Goal: Task Accomplishment & Management: Manage account settings

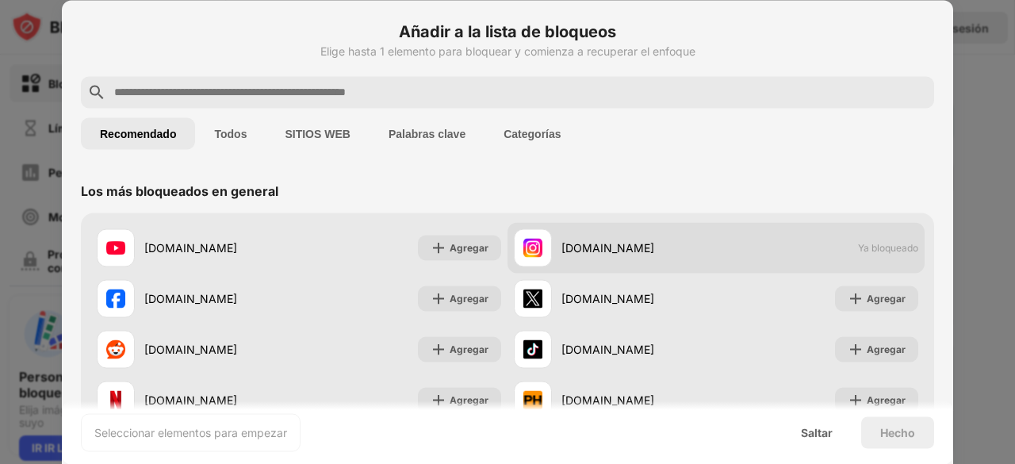
click at [626, 248] on font "instagram.com" at bounding box center [607, 247] width 93 height 13
click at [549, 247] on div "instagram.com" at bounding box center [615, 247] width 202 height 38
click at [530, 240] on img at bounding box center [532, 247] width 19 height 19
drag, startPoint x: 661, startPoint y: 230, endPoint x: 818, endPoint y: 237, distance: 157.1
click at [663, 229] on div "instagram.com" at bounding box center [615, 247] width 202 height 38
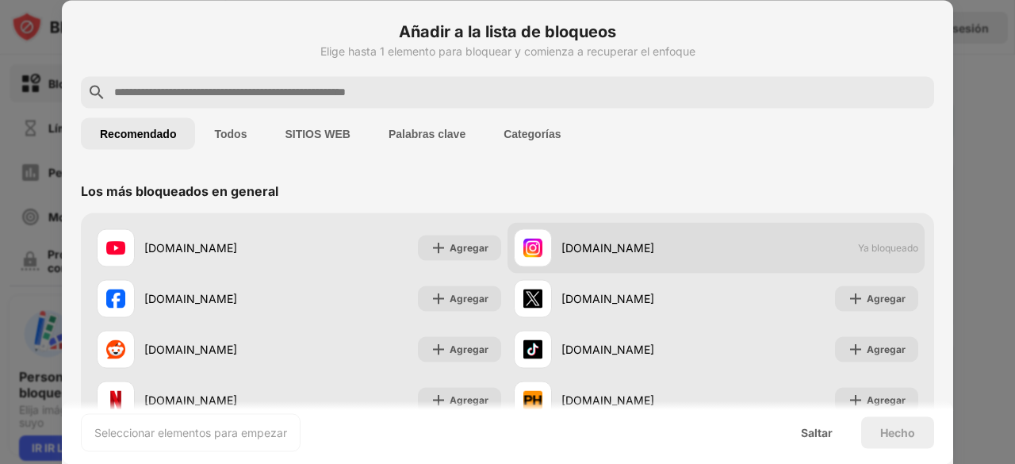
click at [851, 239] on div "instagram.com Ya bloqueado" at bounding box center [715, 247] width 417 height 51
click at [858, 244] on font "Ya bloqueado" at bounding box center [888, 248] width 60 height 12
drag, startPoint x: 633, startPoint y: 250, endPoint x: 579, endPoint y: 243, distance: 54.3
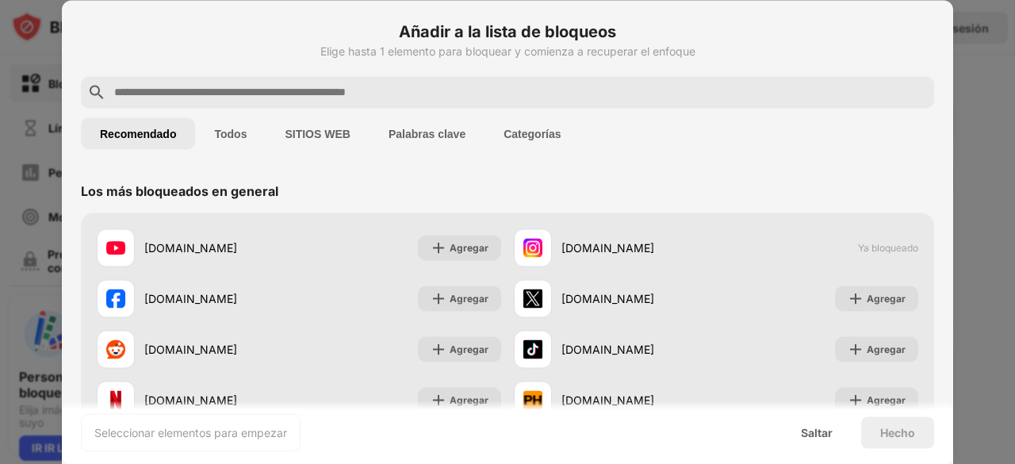
drag, startPoint x: 855, startPoint y: 5, endPoint x: 601, endPoint y: 211, distance: 327.4
click at [601, 210] on div "Los más bloqueados en general" at bounding box center [507, 190] width 853 height 44
